Goal: Task Accomplishment & Management: Manage account settings

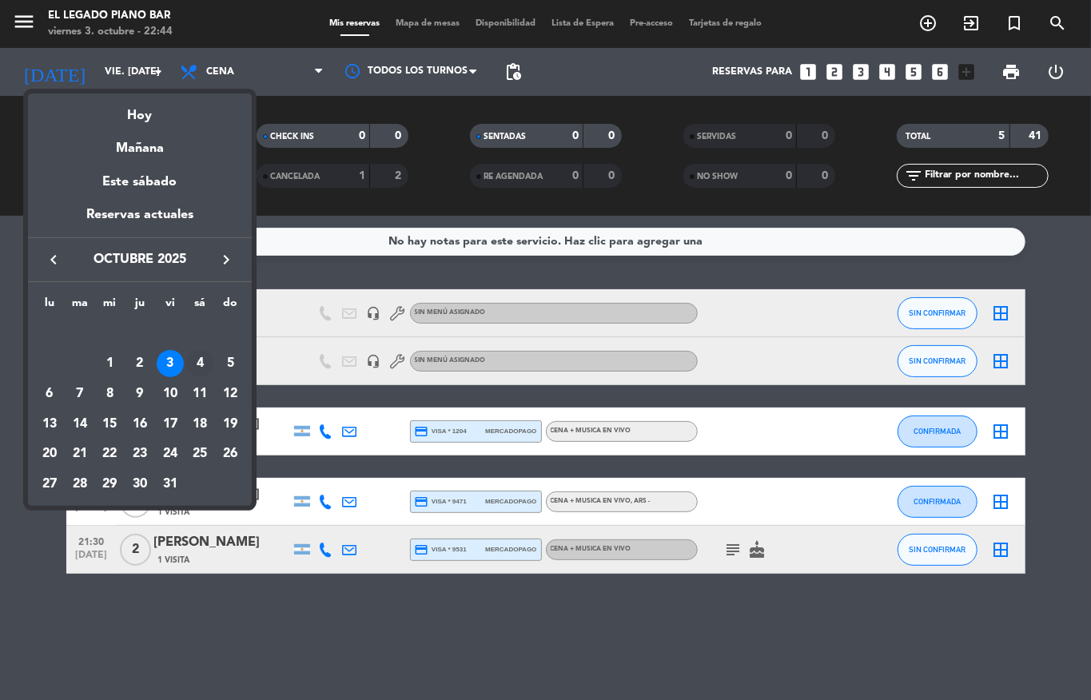
click at [205, 368] on div "4" at bounding box center [199, 363] width 27 height 27
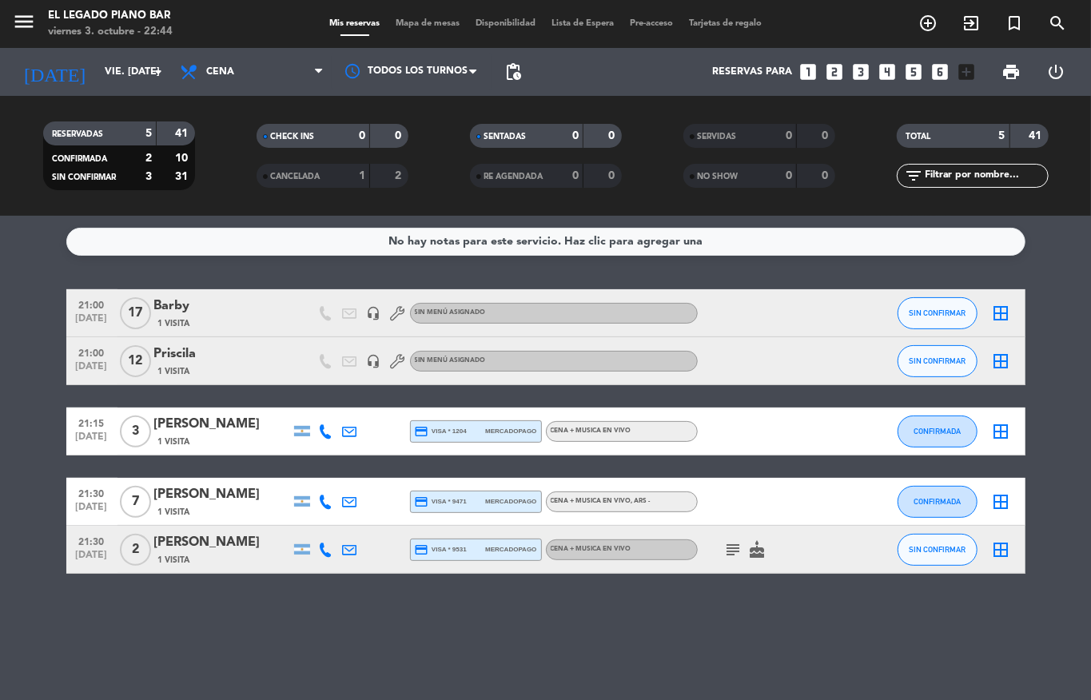
type input "sáb. [DATE]"
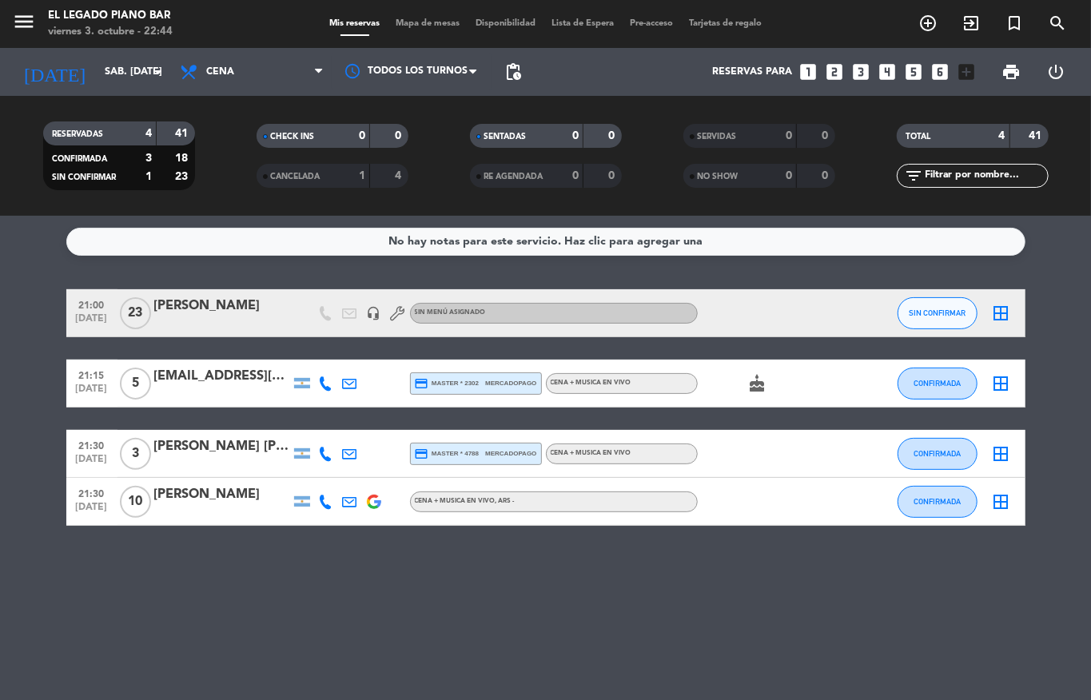
click at [205, 499] on div "[PERSON_NAME]" at bounding box center [222, 494] width 136 height 21
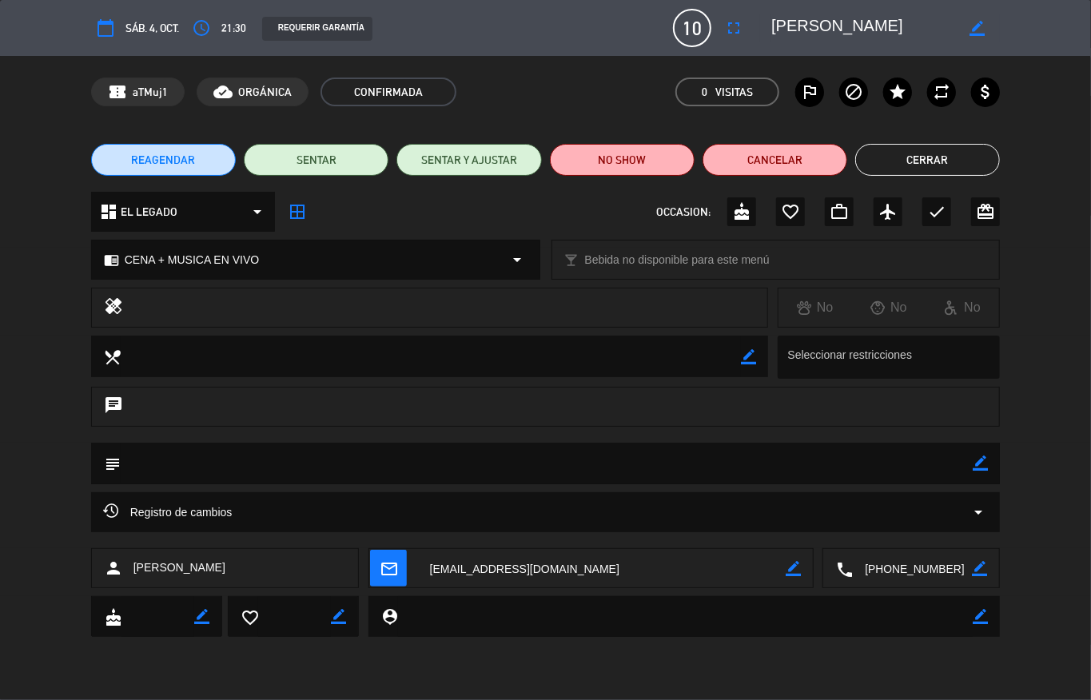
click at [729, 26] on icon "fullscreen" at bounding box center [733, 27] width 19 height 19
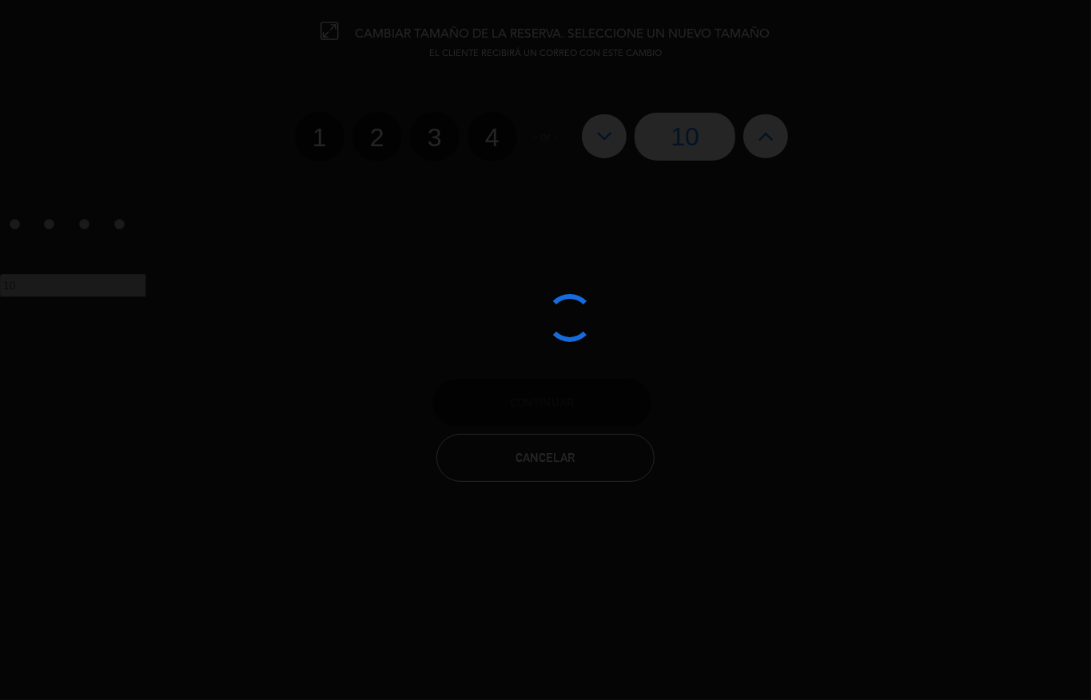
click at [614, 141] on div at bounding box center [545, 350] width 1091 height 700
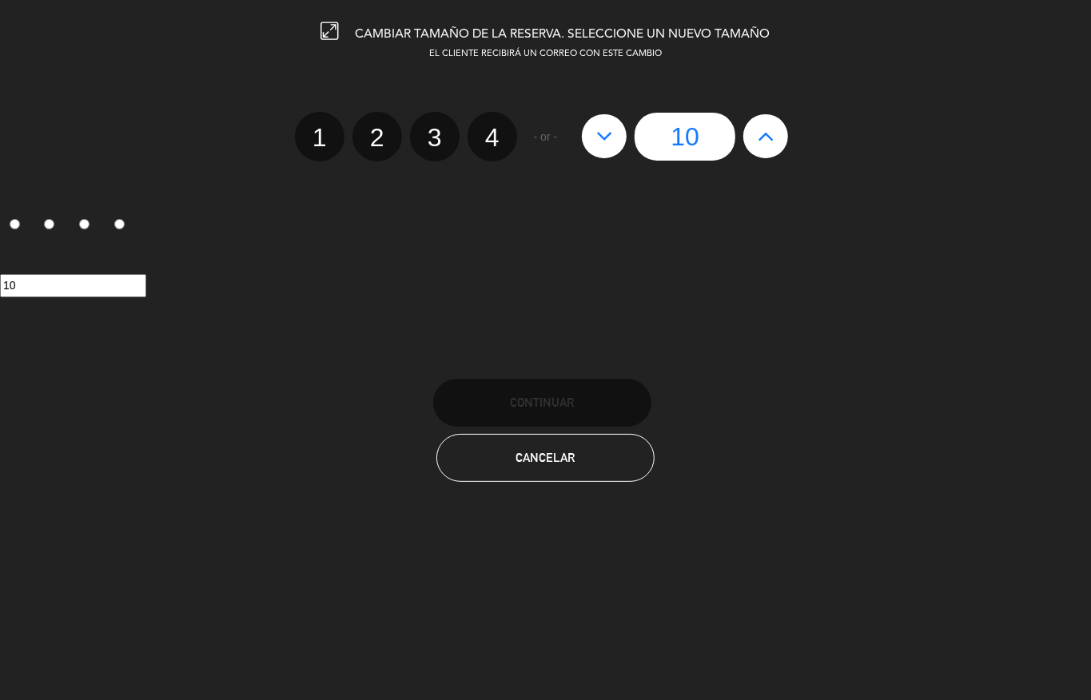
click at [609, 137] on icon at bounding box center [604, 136] width 17 height 26
type input "9"
click at [609, 137] on icon at bounding box center [604, 136] width 17 height 26
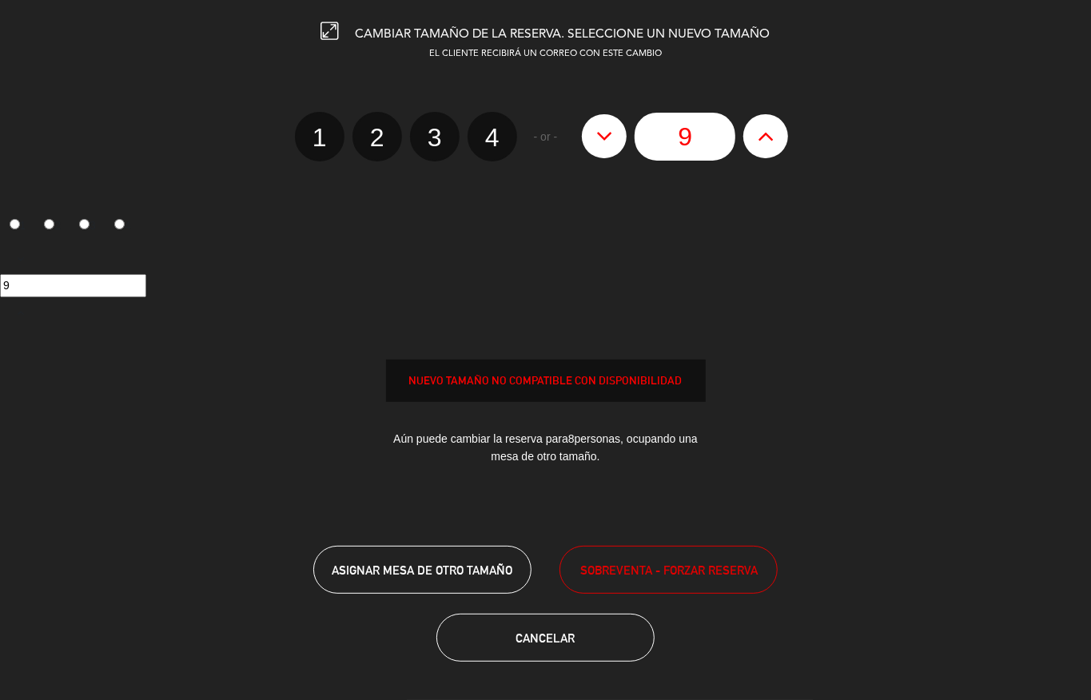
type input "8"
click at [609, 137] on icon at bounding box center [604, 136] width 17 height 26
type input "7"
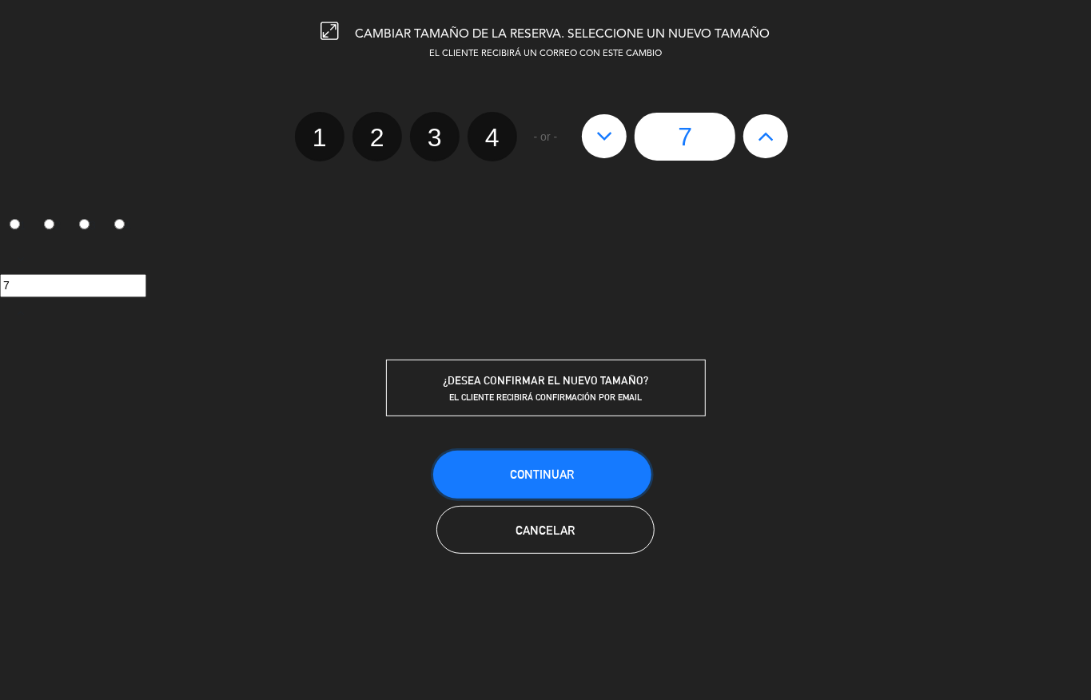
click at [614, 473] on button "Continuar" at bounding box center [542, 475] width 218 height 48
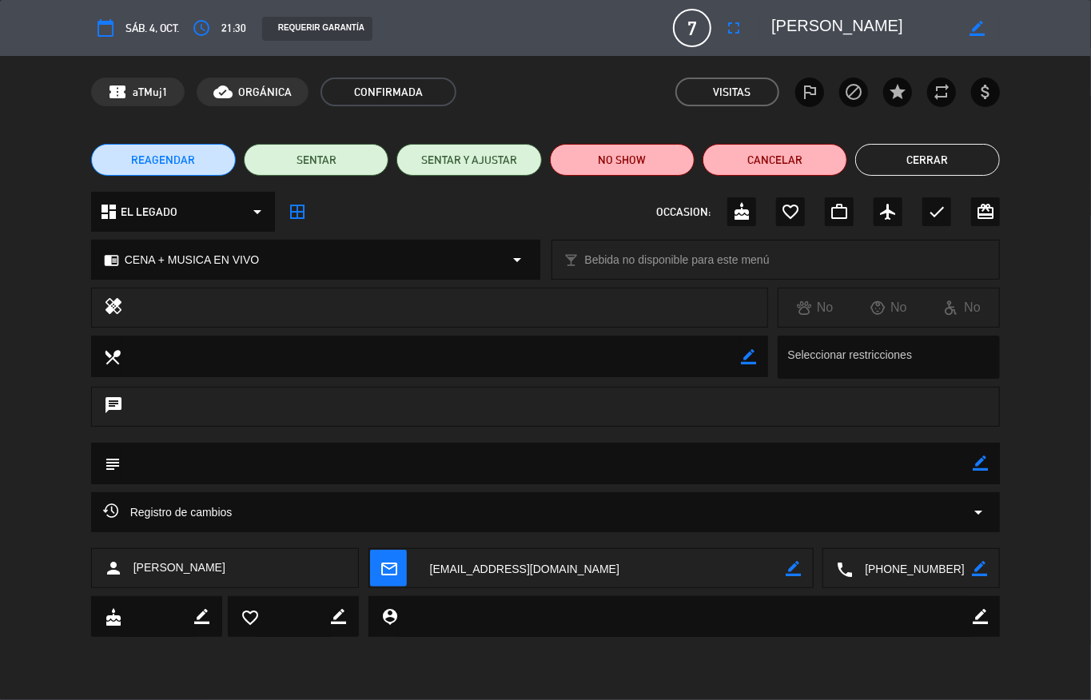
click at [960, 153] on button "Cerrar" at bounding box center [927, 160] width 145 height 32
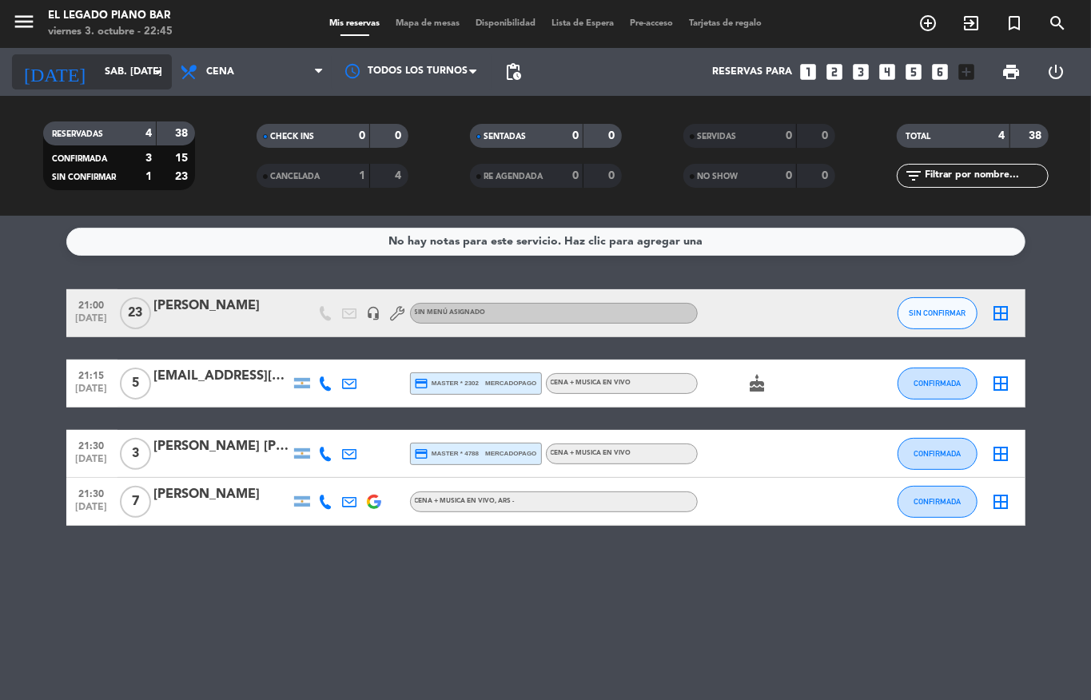
click at [113, 78] on input "sáb. [DATE]" at bounding box center [164, 71] width 135 height 27
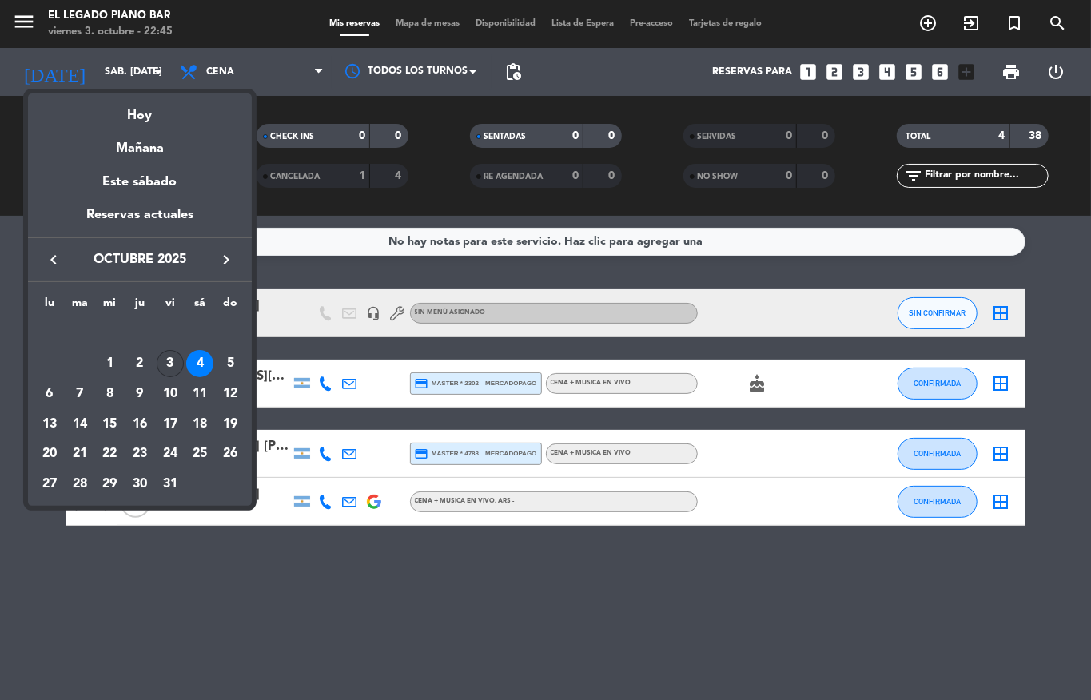
click at [171, 361] on div "3" at bounding box center [170, 363] width 27 height 27
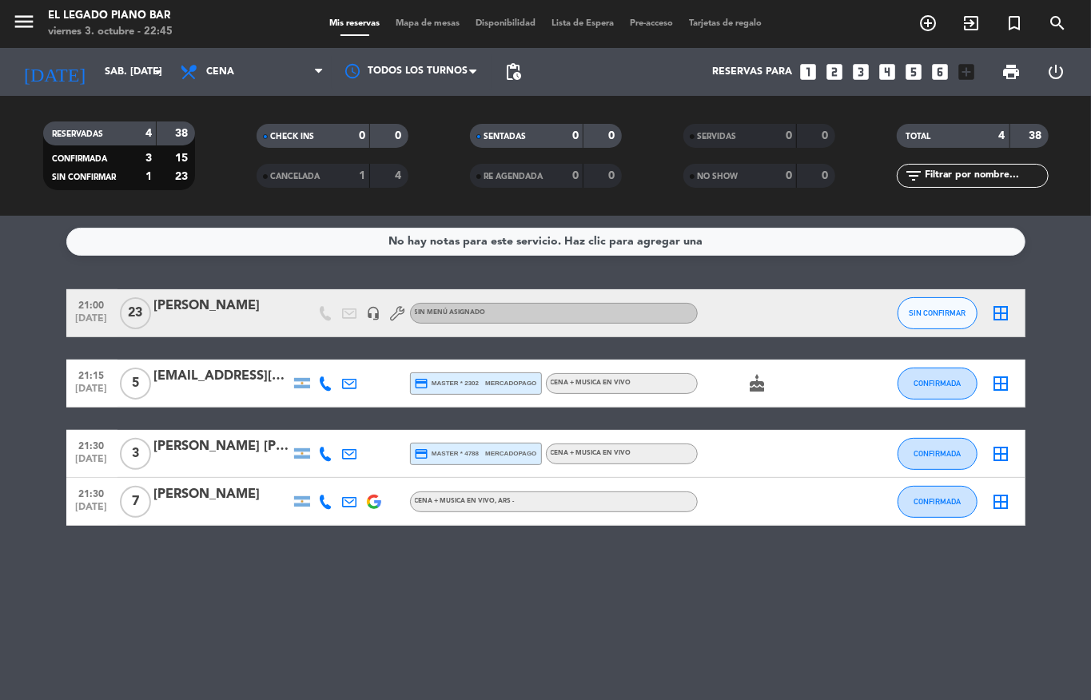
type input "vie. [DATE]"
